Goal: Task Accomplishment & Management: Manage account settings

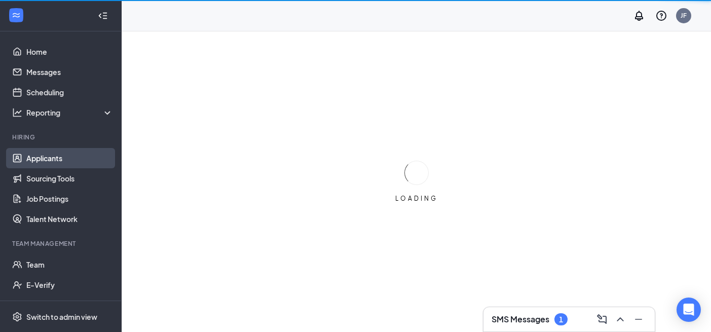
click at [65, 156] on link "Applicants" at bounding box center [69, 158] width 87 height 20
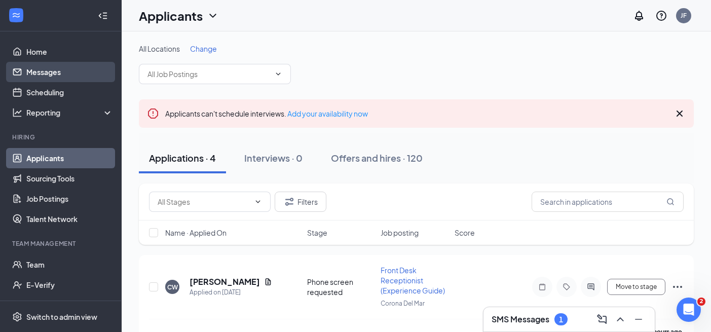
click at [75, 74] on link "Messages" at bounding box center [69, 72] width 87 height 20
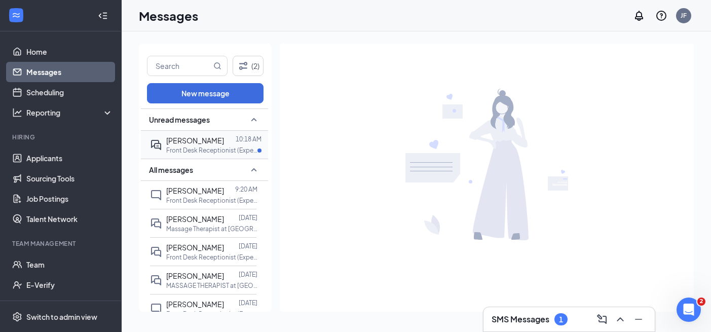
click at [224, 138] on div at bounding box center [230, 140] width 12 height 11
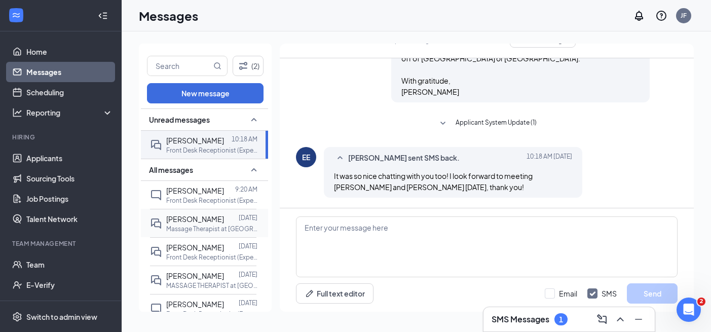
click at [197, 230] on p "Massage Therapist at [GEOGRAPHIC_DATA]" at bounding box center [211, 229] width 91 height 9
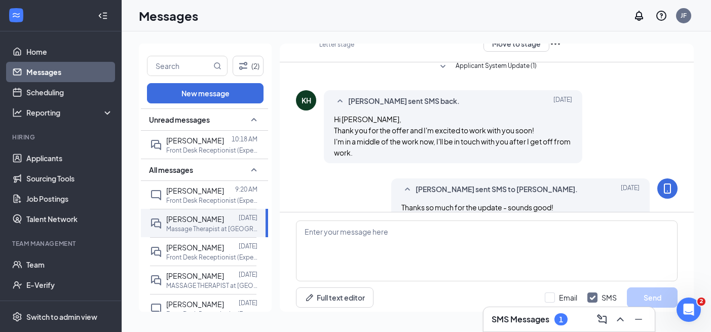
scroll to position [325, 0]
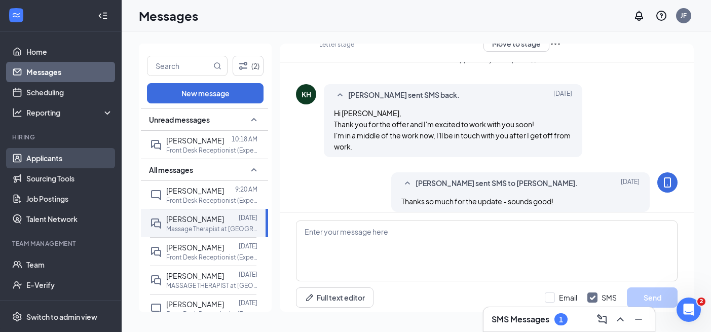
click at [89, 155] on link "Applicants" at bounding box center [69, 158] width 87 height 20
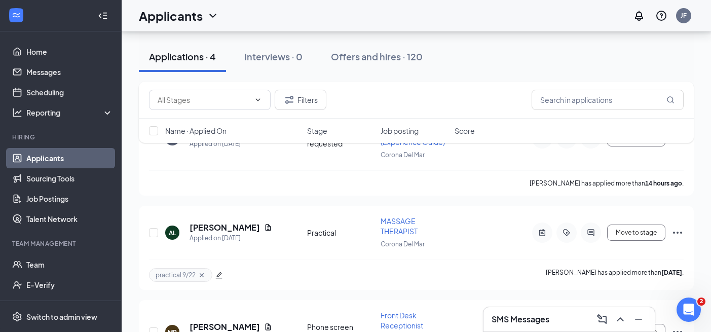
scroll to position [325, 0]
